Goal: Consume media (video, audio)

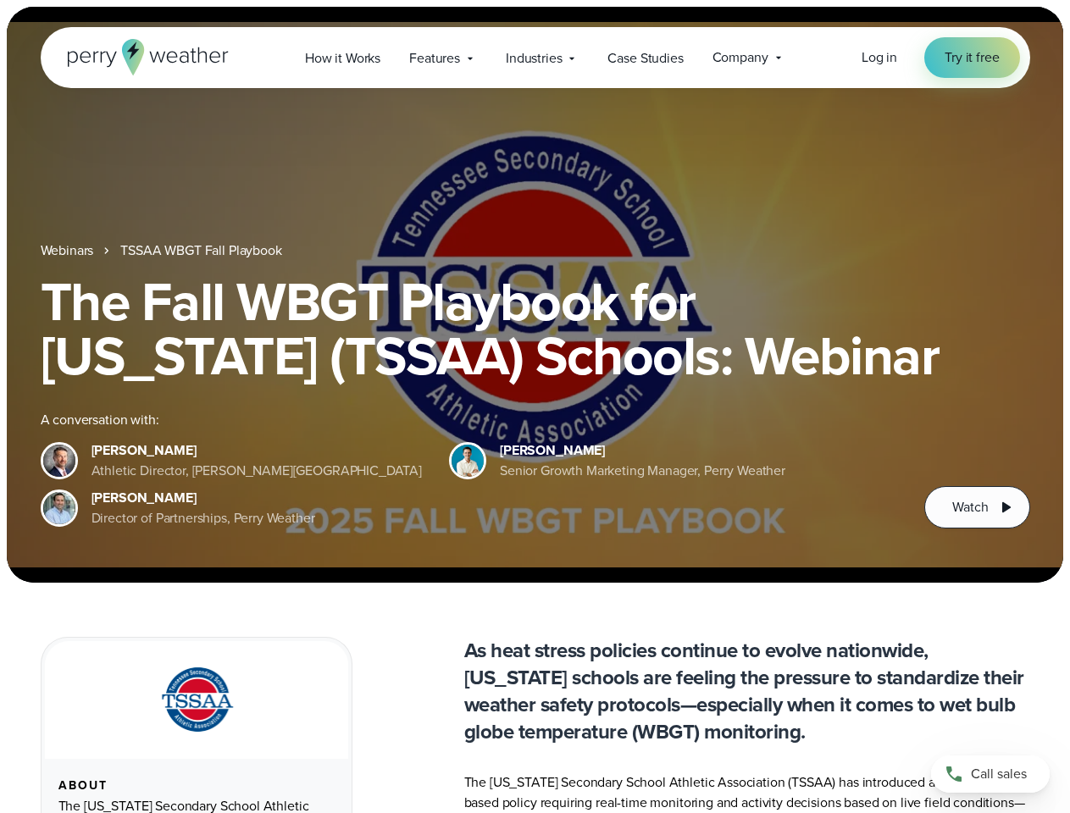
click at [535, 407] on div "The Fall WBGT Playbook for [US_STATE] (TSSAA) Schools: Webinar A conversation w…" at bounding box center [536, 402] width 990 height 254
click at [535, 58] on span "Industries" at bounding box center [534, 58] width 56 height 20
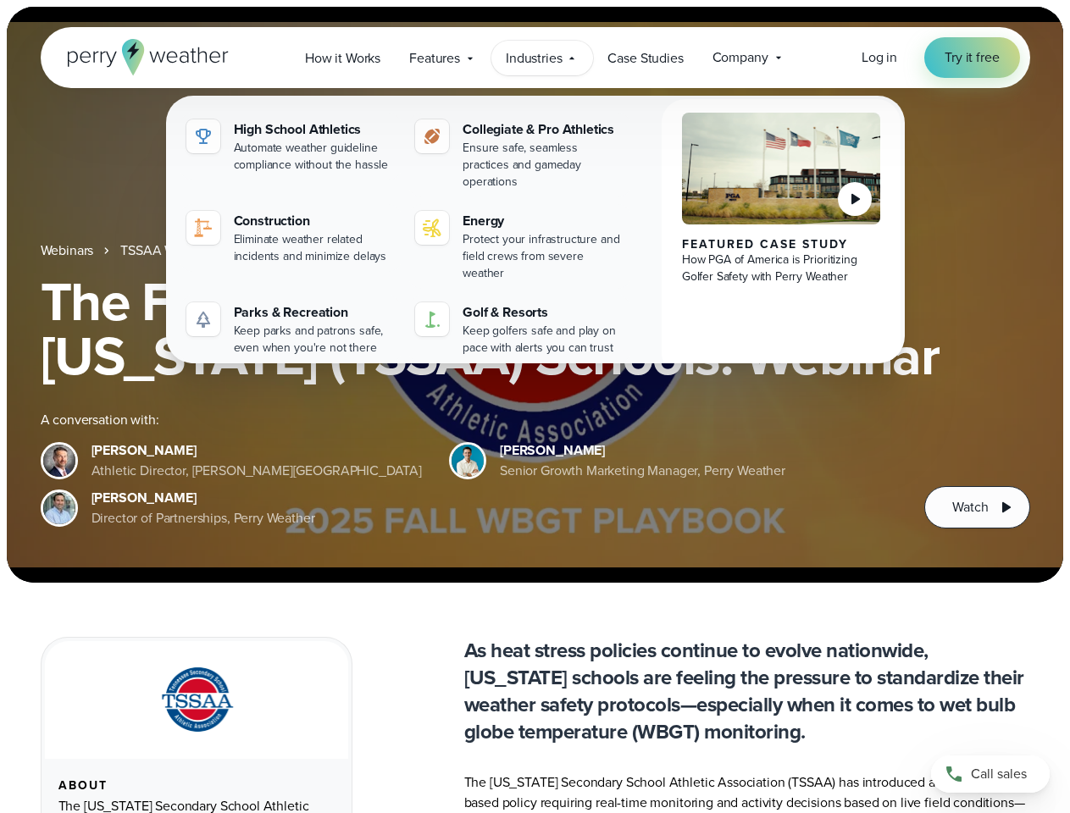
click at [535, 295] on h1 "The Fall WBGT Playbook for [US_STATE] (TSSAA) Schools: Webinar" at bounding box center [536, 329] width 990 height 108
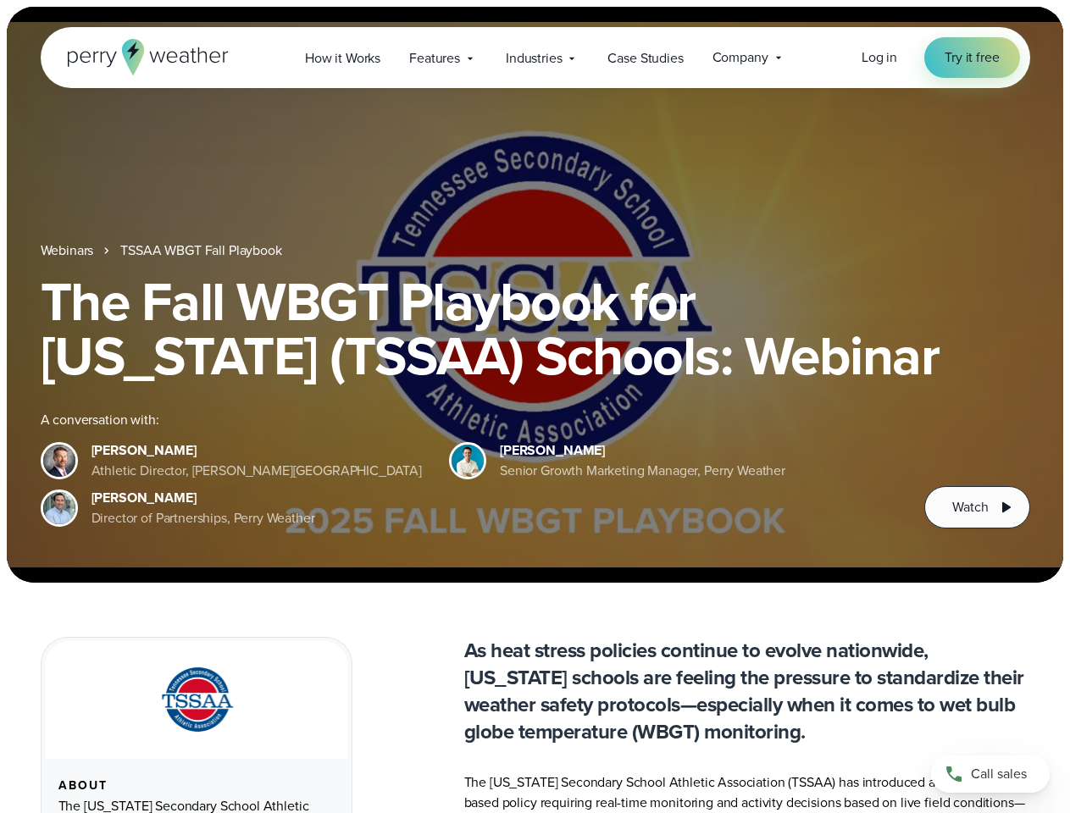
click at [202, 251] on link "TSSAA WBGT Fall Playbook" at bounding box center [200, 251] width 161 height 20
click at [977, 508] on span "Watch" at bounding box center [970, 507] width 36 height 20
